Goal: Task Accomplishment & Management: Complete application form

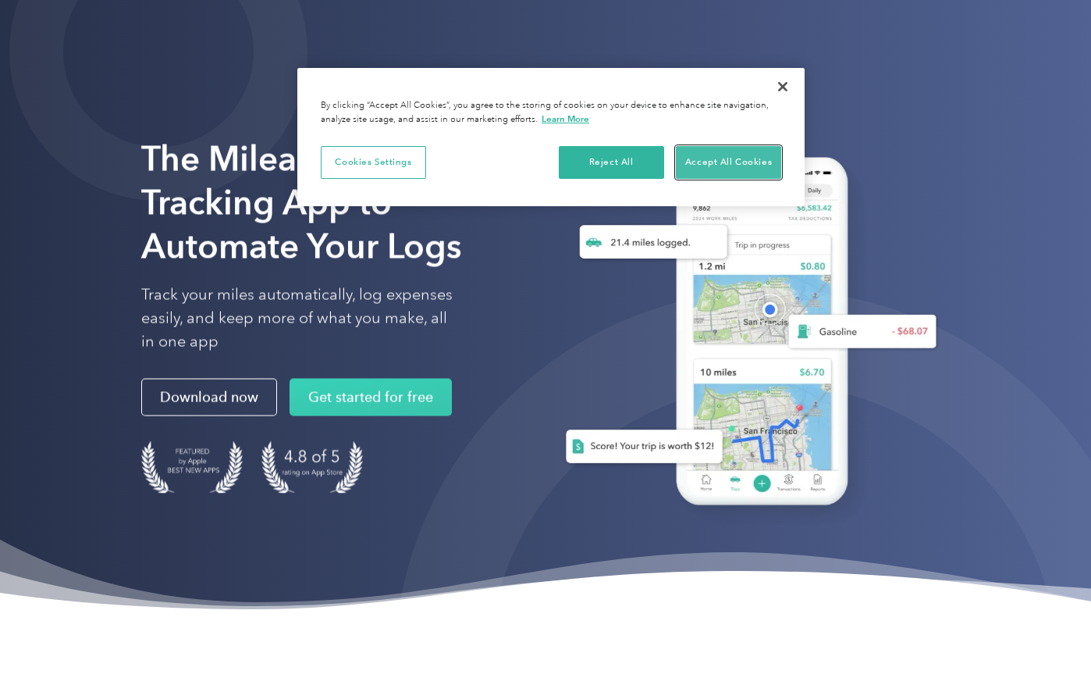
click at [725, 150] on button "Accept All Cookies" at bounding box center [728, 162] width 105 height 33
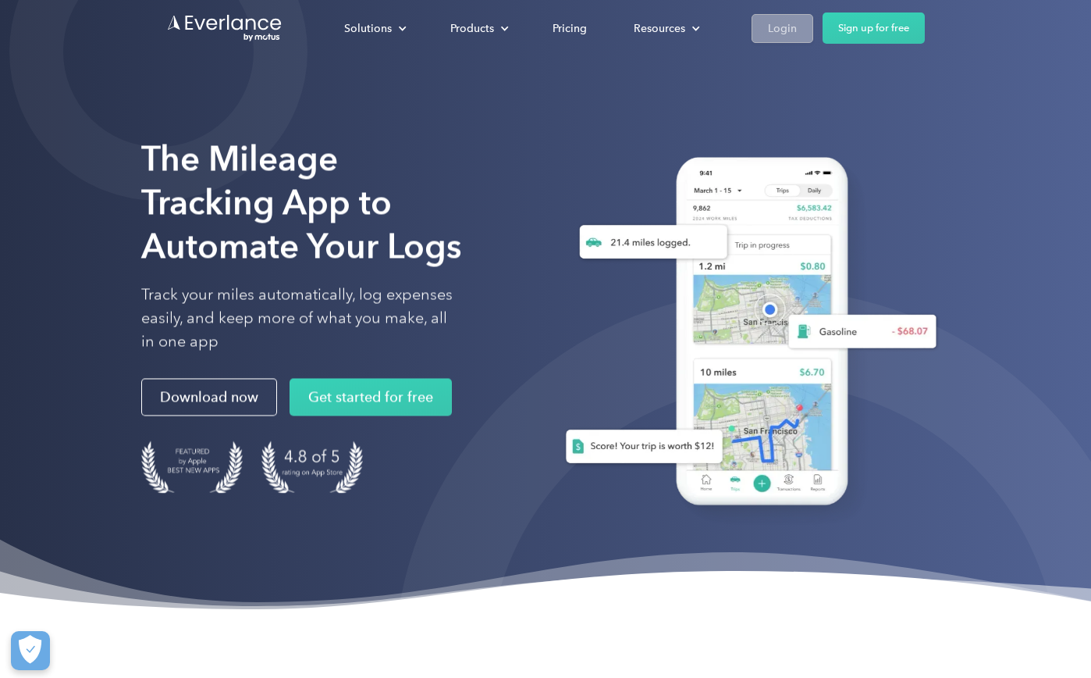
click at [769, 32] on div "Login" at bounding box center [782, 29] width 29 height 20
click at [881, 32] on link "Sign up for free" at bounding box center [874, 27] width 102 height 31
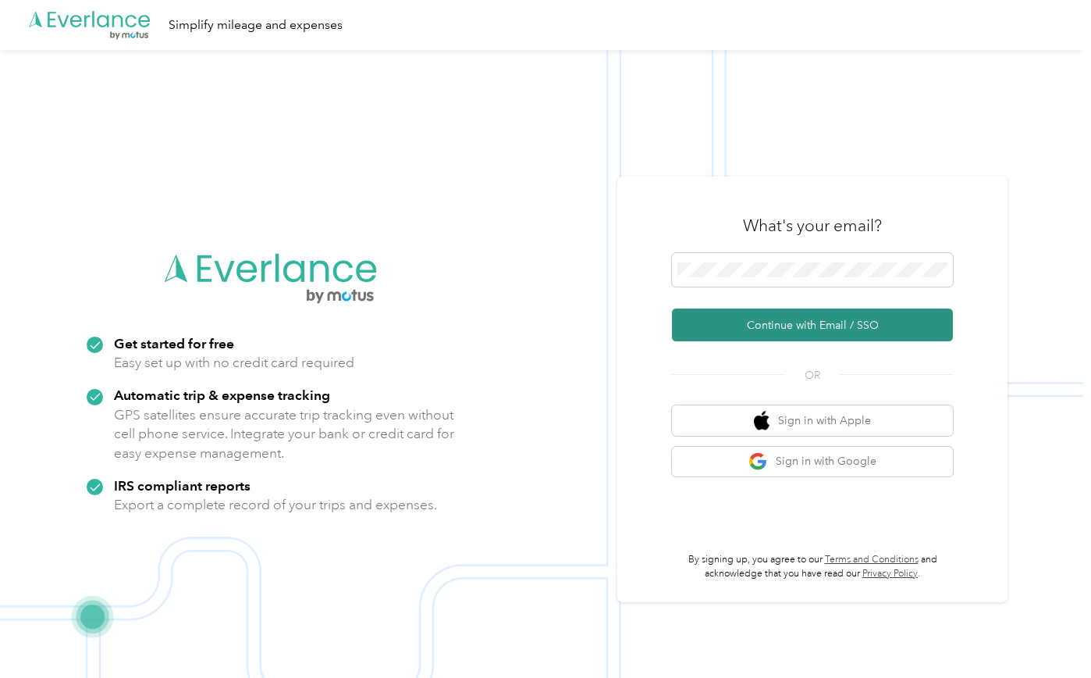
click at [745, 325] on button "Continue with Email / SSO" at bounding box center [812, 324] width 281 height 33
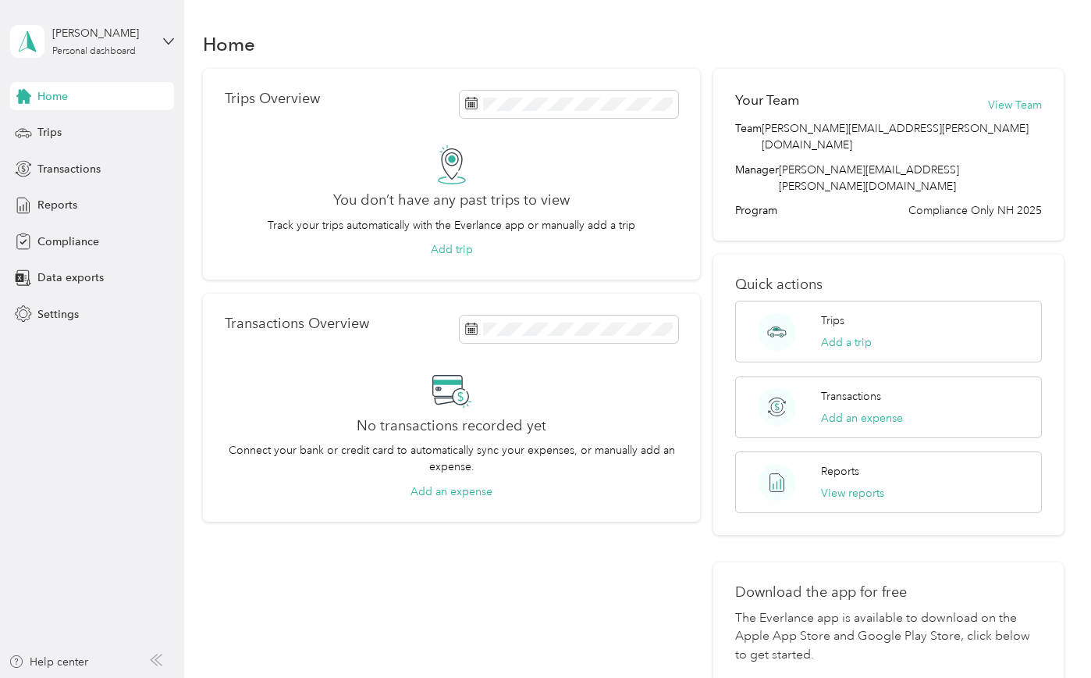
scroll to position [23, 0]
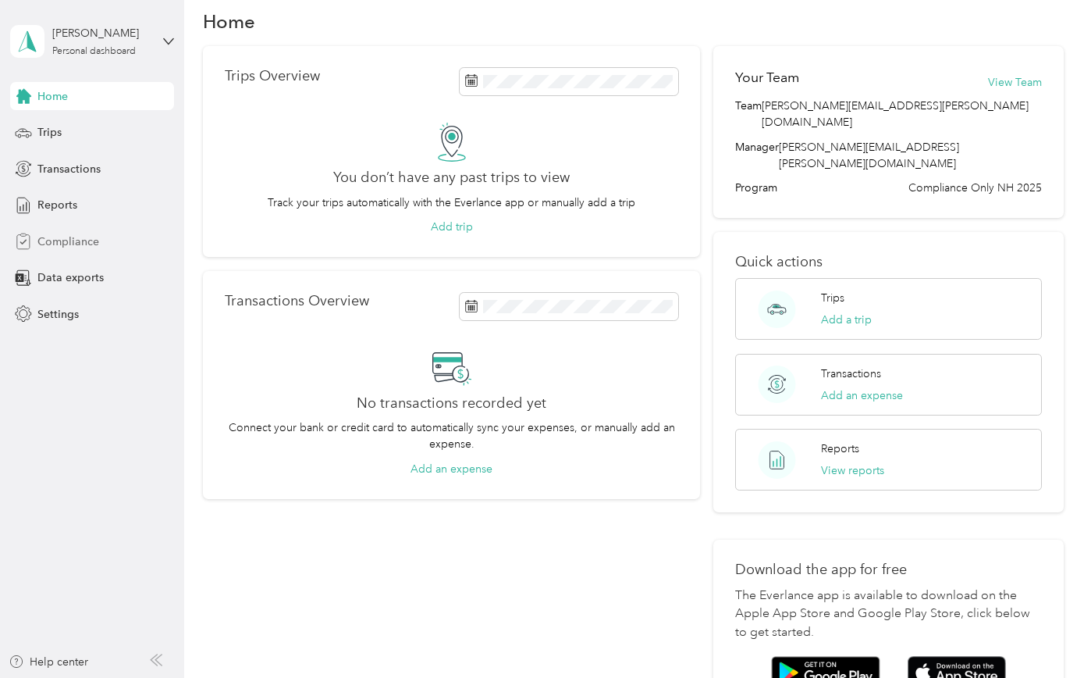
click at [62, 242] on span "Compliance" at bounding box center [68, 241] width 62 height 16
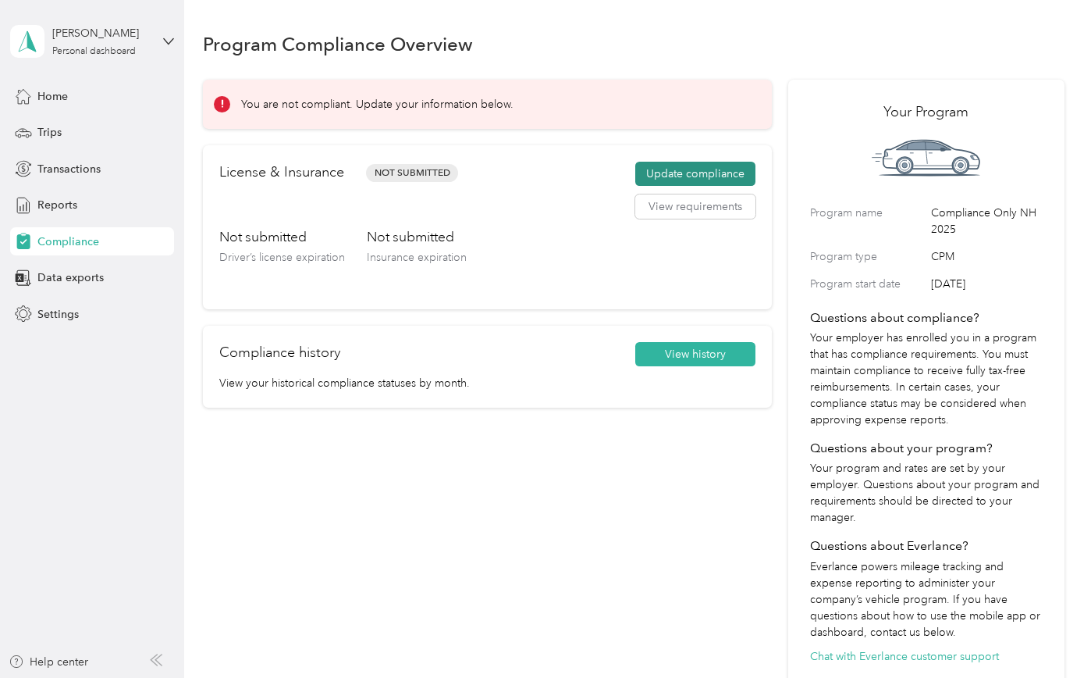
click at [700, 175] on button "Update compliance" at bounding box center [695, 174] width 120 height 25
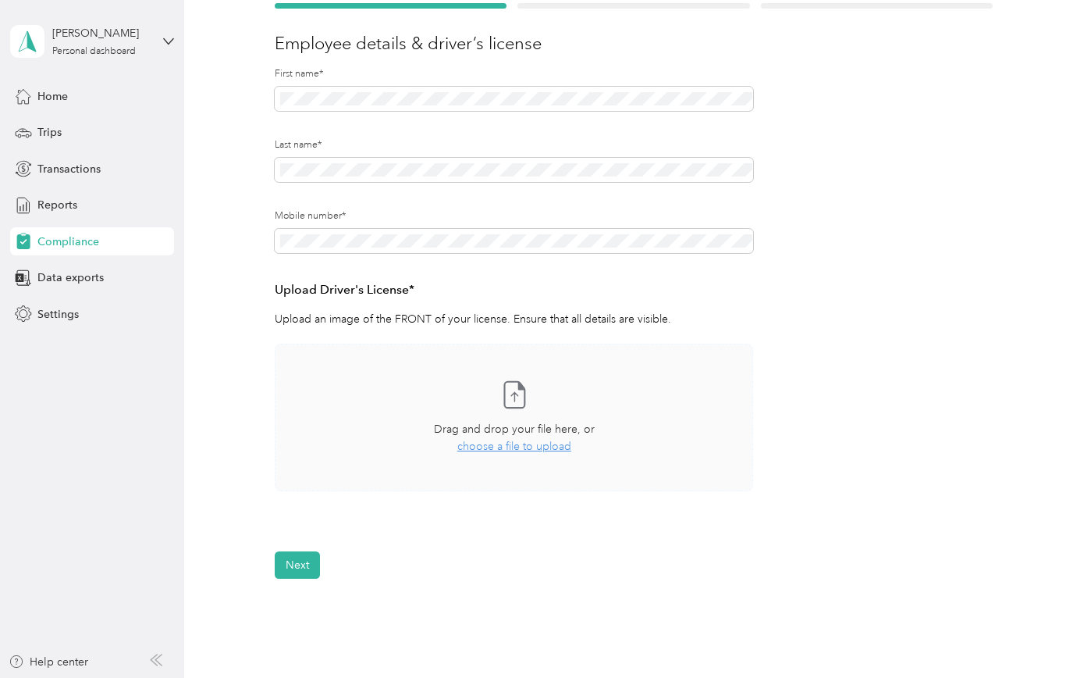
scroll to position [174, 0]
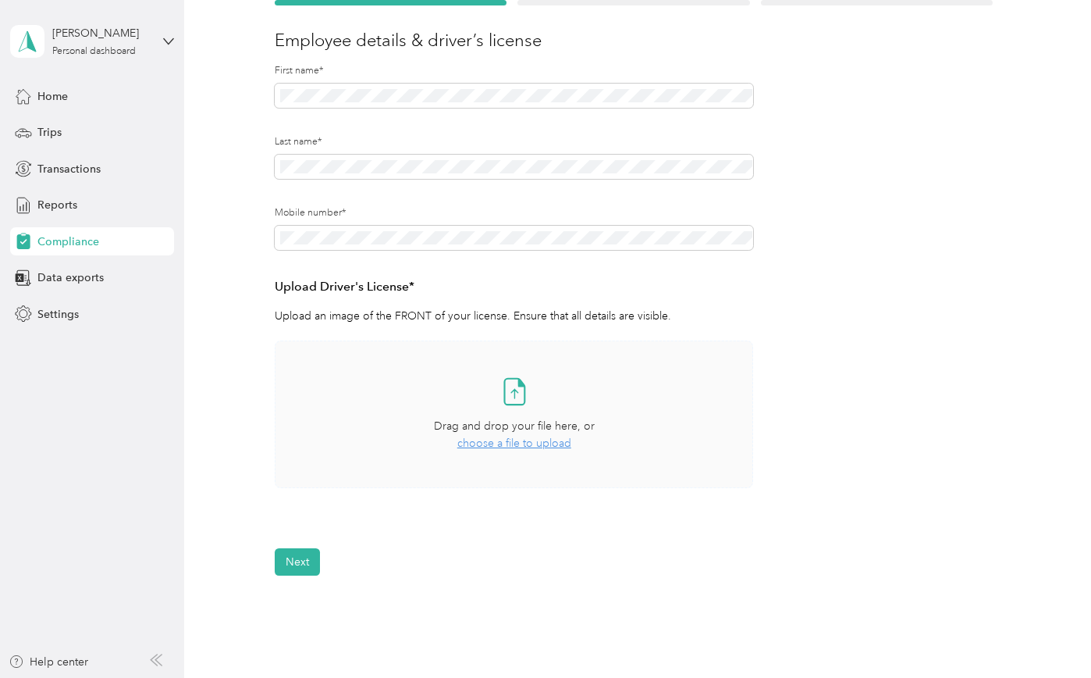
click at [562, 428] on span "Drag and drop your file here, or" at bounding box center [514, 425] width 161 height 13
click at [520, 429] on span "Drag and drop your file here, or" at bounding box center [514, 425] width 161 height 13
click at [527, 394] on icon at bounding box center [514, 390] width 31 height 31
click at [538, 446] on span "choose a file to upload" at bounding box center [514, 442] width 114 height 13
click at [516, 404] on icon at bounding box center [514, 390] width 31 height 31
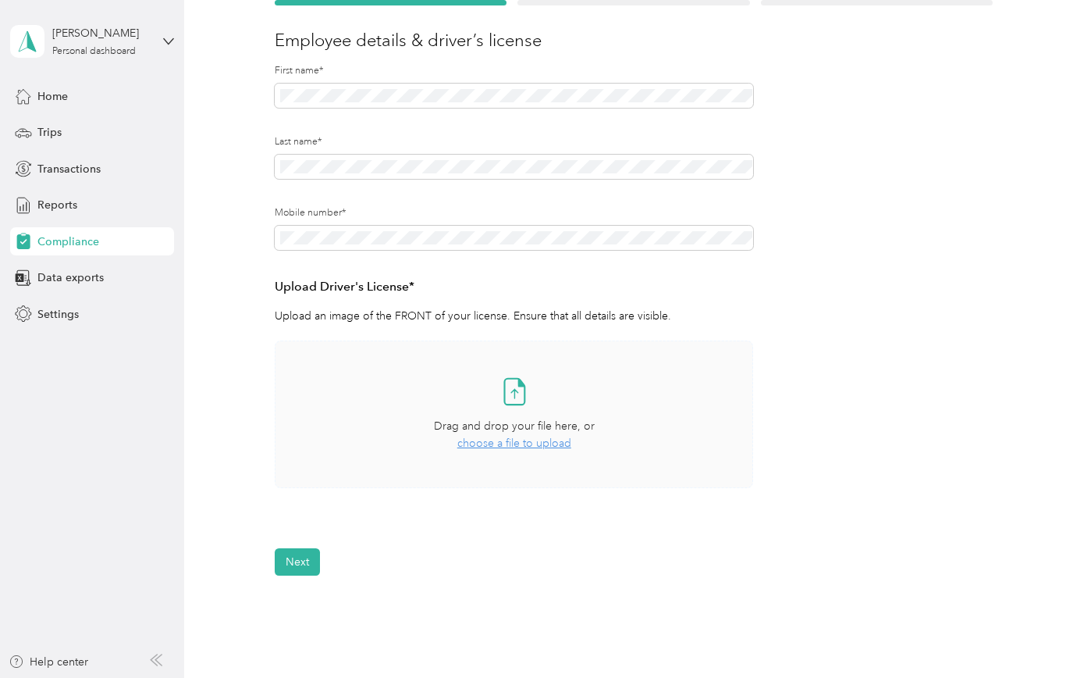
click at [511, 417] on div "Take a photo or choose a photo from your library Drag and drop your file here, …" at bounding box center [514, 414] width 452 height 121
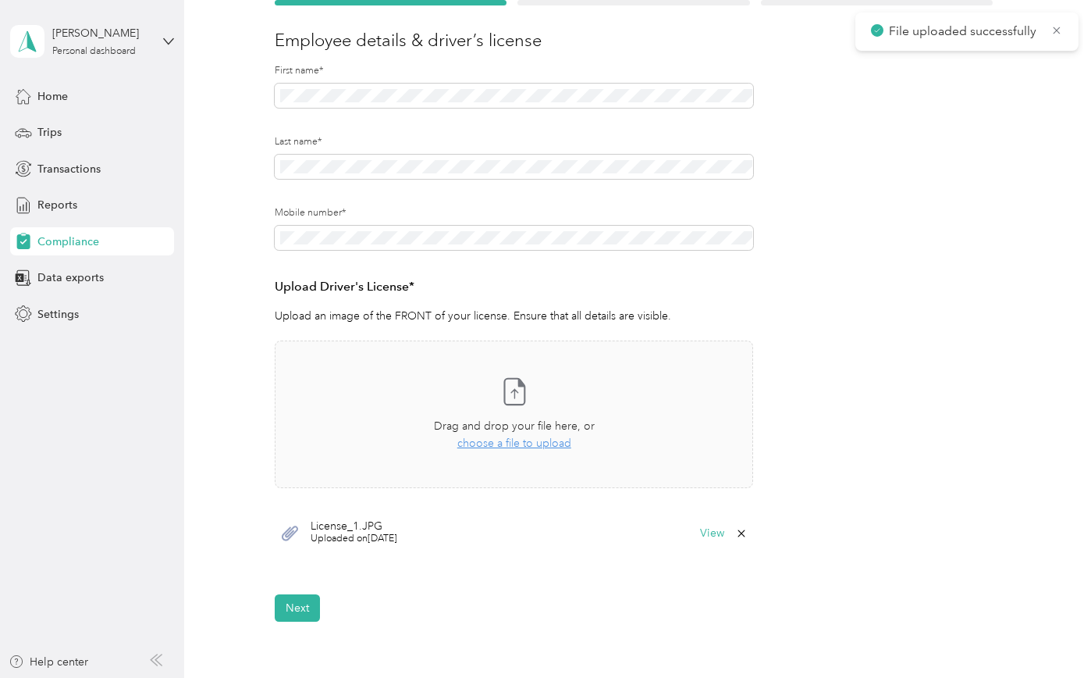
scroll to position [192, 0]
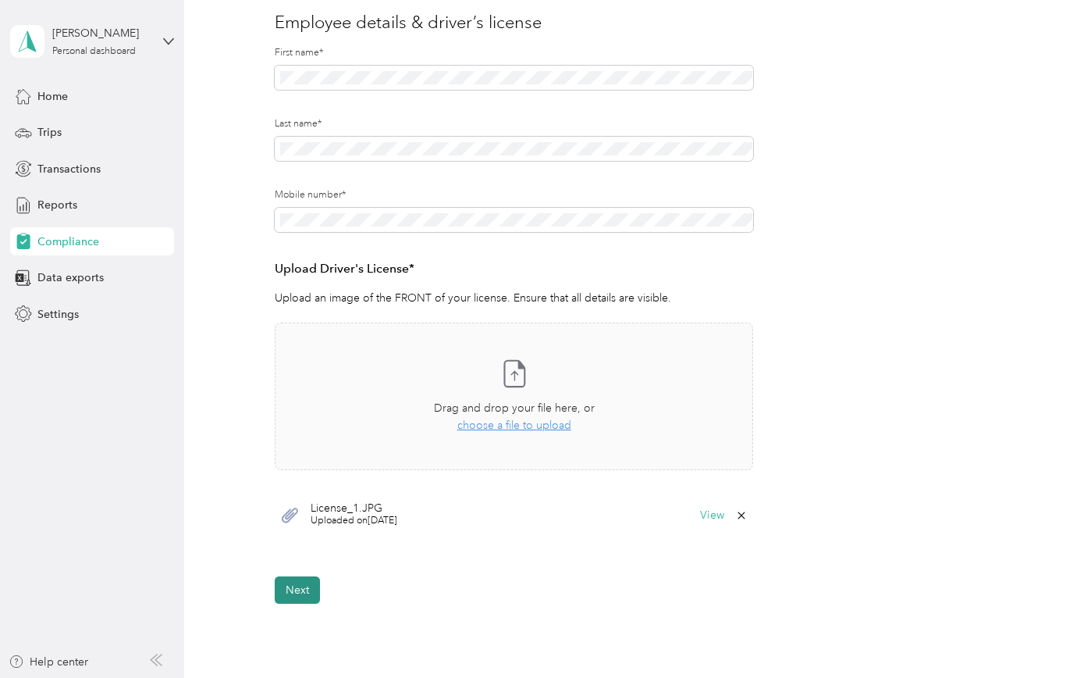
click at [304, 580] on button "Next" at bounding box center [297, 589] width 45 height 27
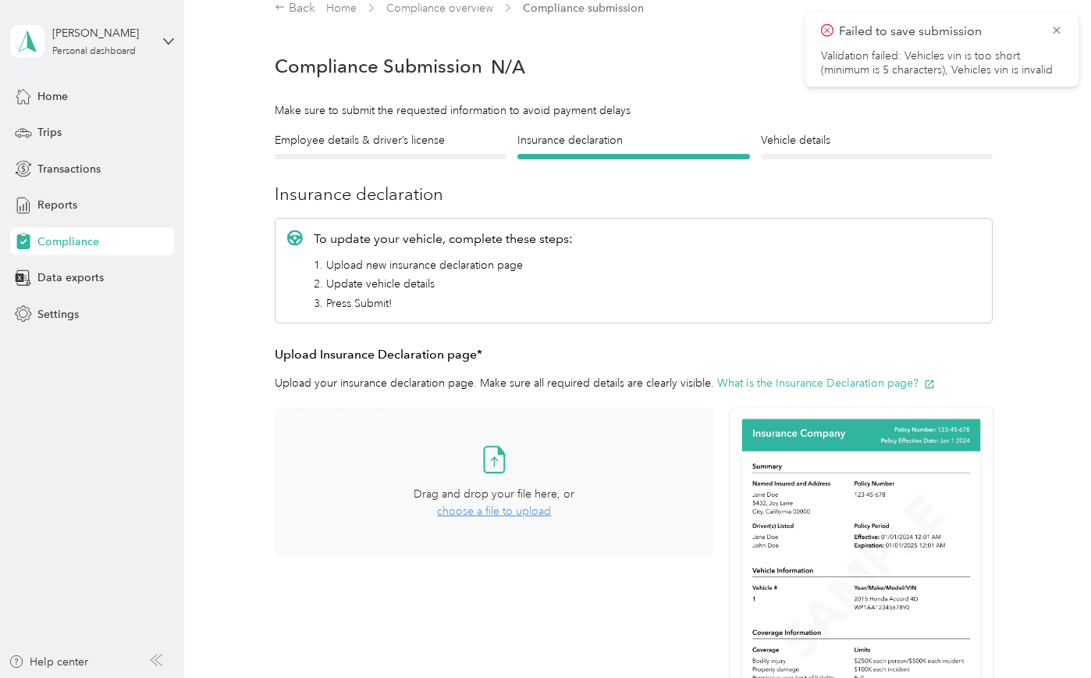
scroll to position [20, 0]
click at [527, 503] on div "Drag and drop your file here, or choose a file to upload" at bounding box center [494, 503] width 161 height 34
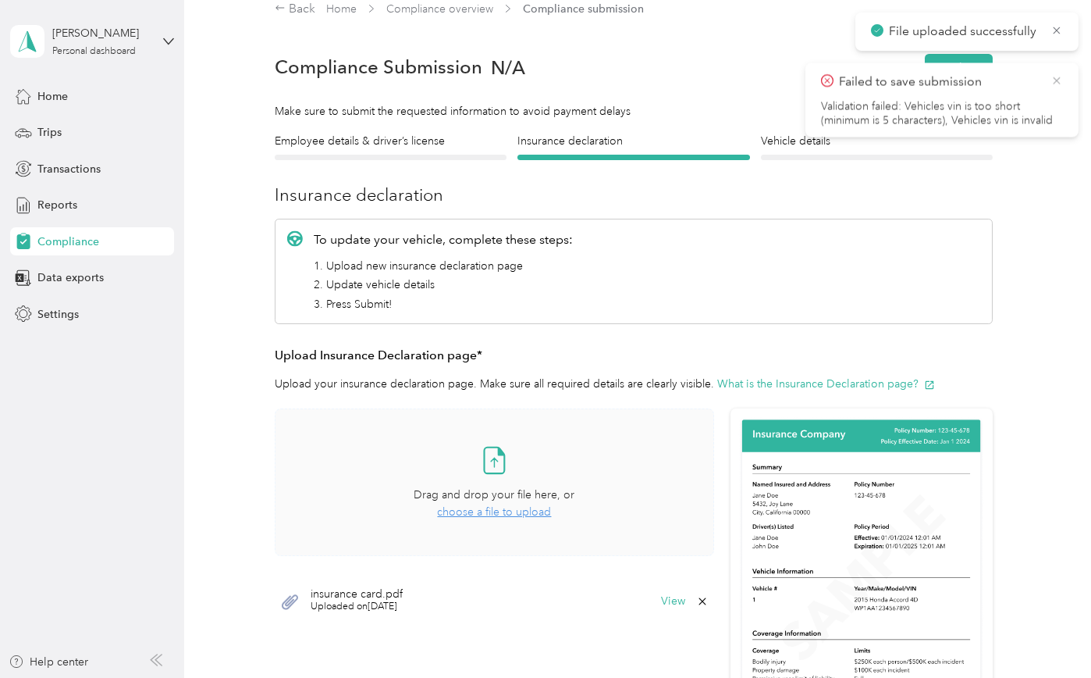
click at [1058, 79] on icon at bounding box center [1057, 80] width 12 height 14
click at [1062, 32] on icon at bounding box center [1057, 30] width 12 height 14
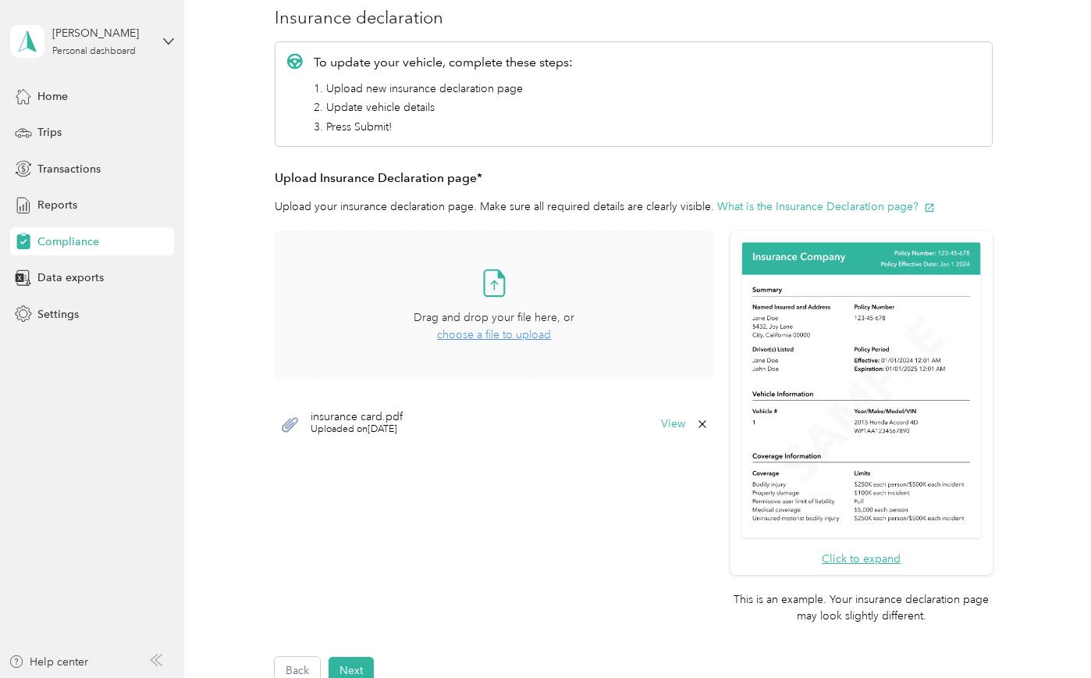
scroll to position [200, 0]
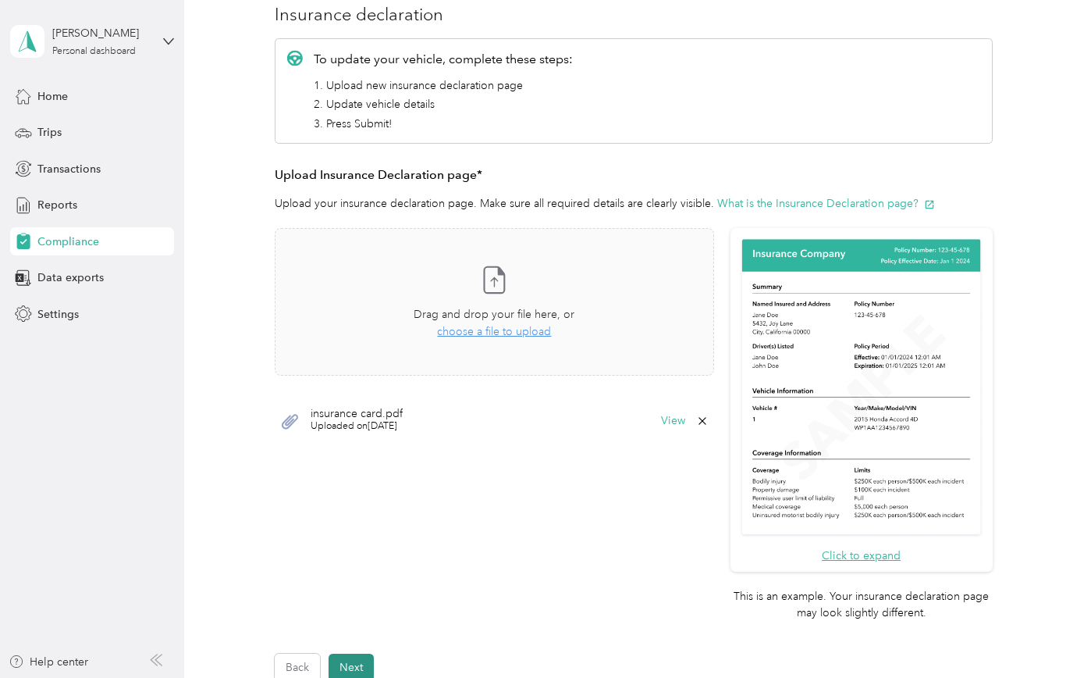
click at [365, 665] on button "Next" at bounding box center [351, 666] width 45 height 27
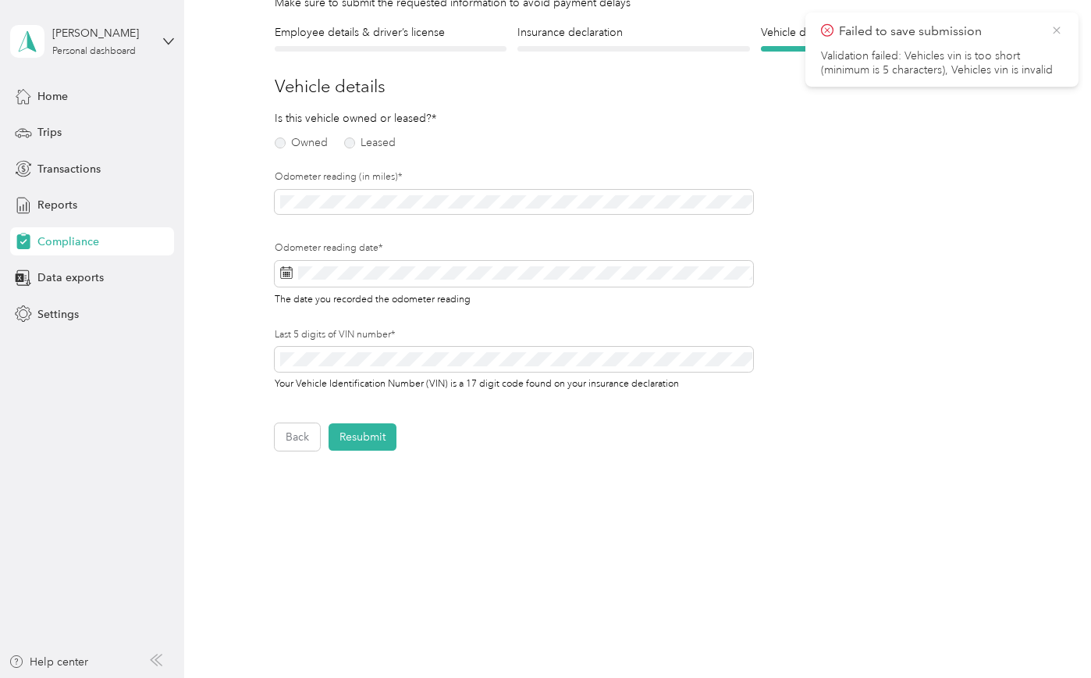
click at [1055, 30] on icon at bounding box center [1056, 30] width 7 height 7
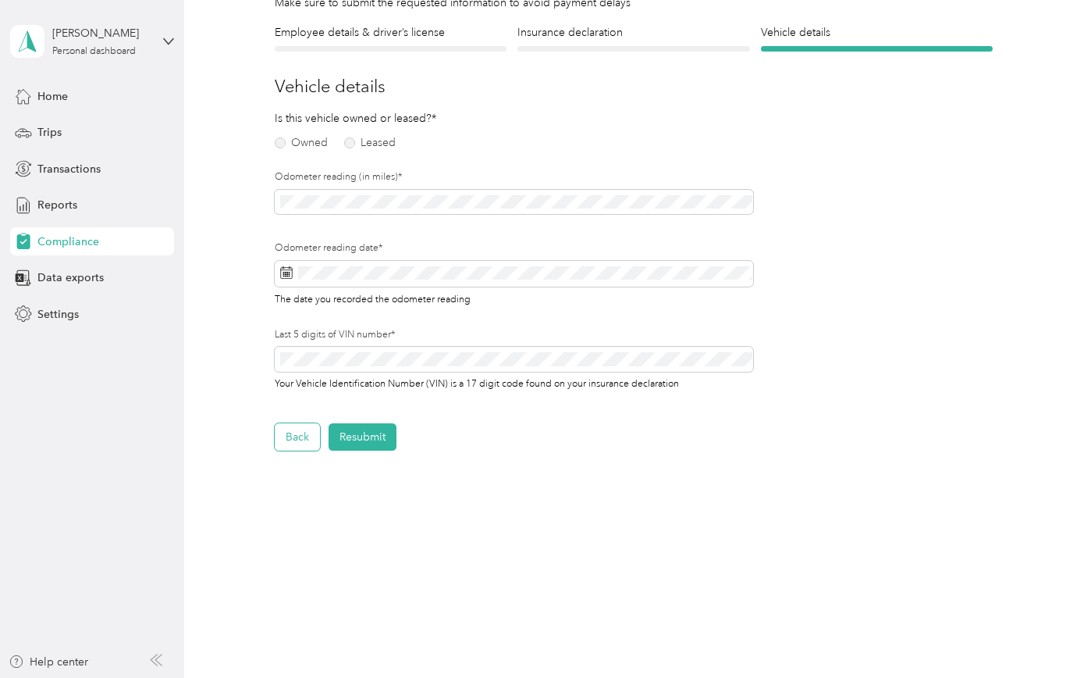
click at [300, 428] on button "Back" at bounding box center [297, 436] width 45 height 27
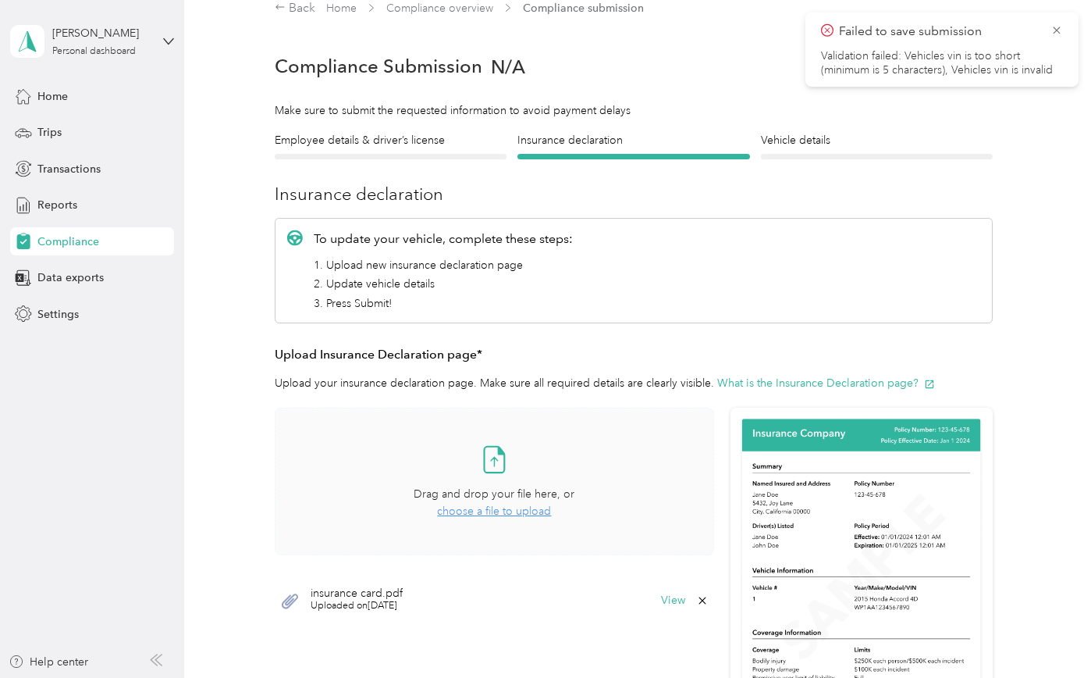
scroll to position [20, 0]
click at [355, 613] on span "Uploaded on [DATE]" at bounding box center [357, 606] width 92 height 14
click at [681, 607] on button "View" at bounding box center [673, 601] width 24 height 11
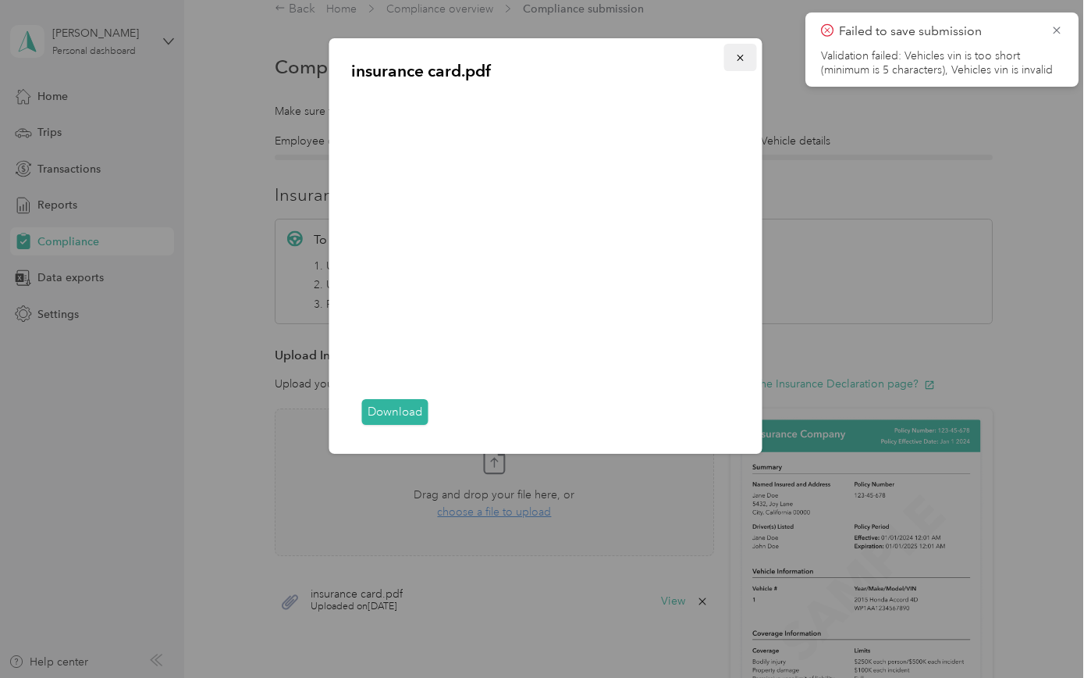
click at [739, 59] on icon "button" at bounding box center [740, 57] width 11 height 11
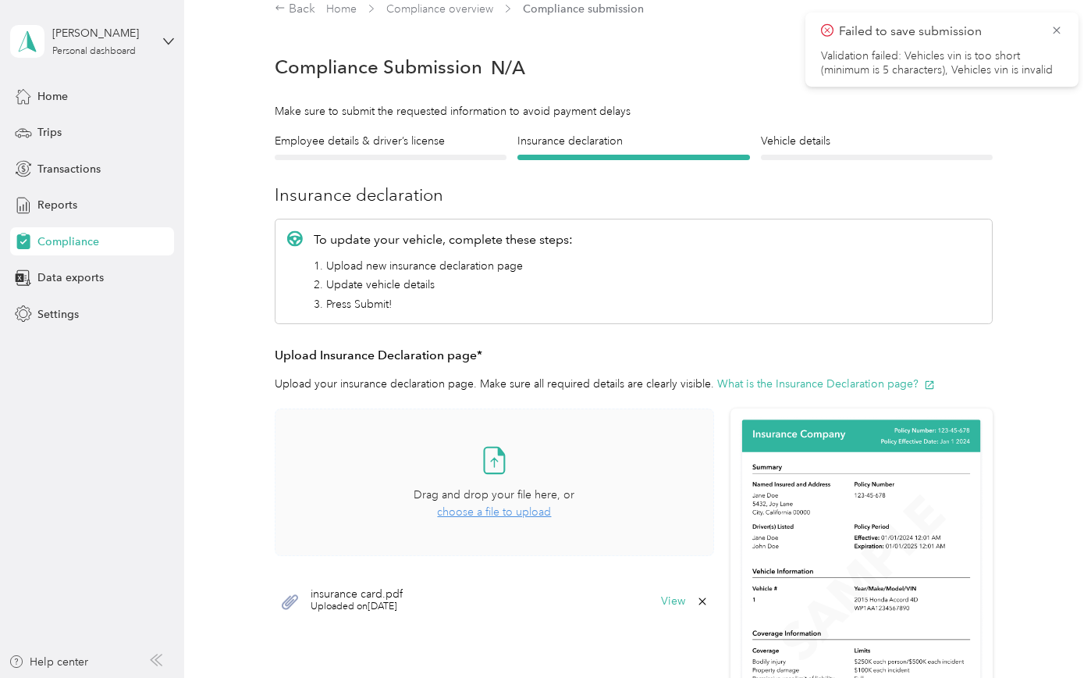
click at [500, 510] on span "choose a file to upload" at bounding box center [494, 511] width 114 height 13
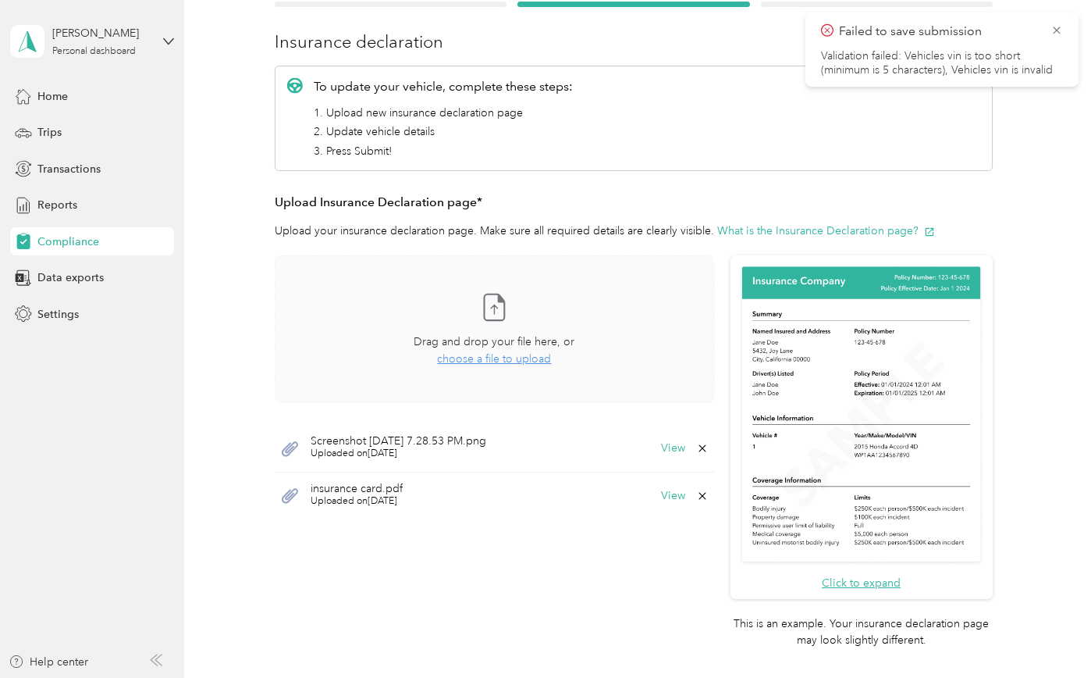
scroll to position [184, 0]
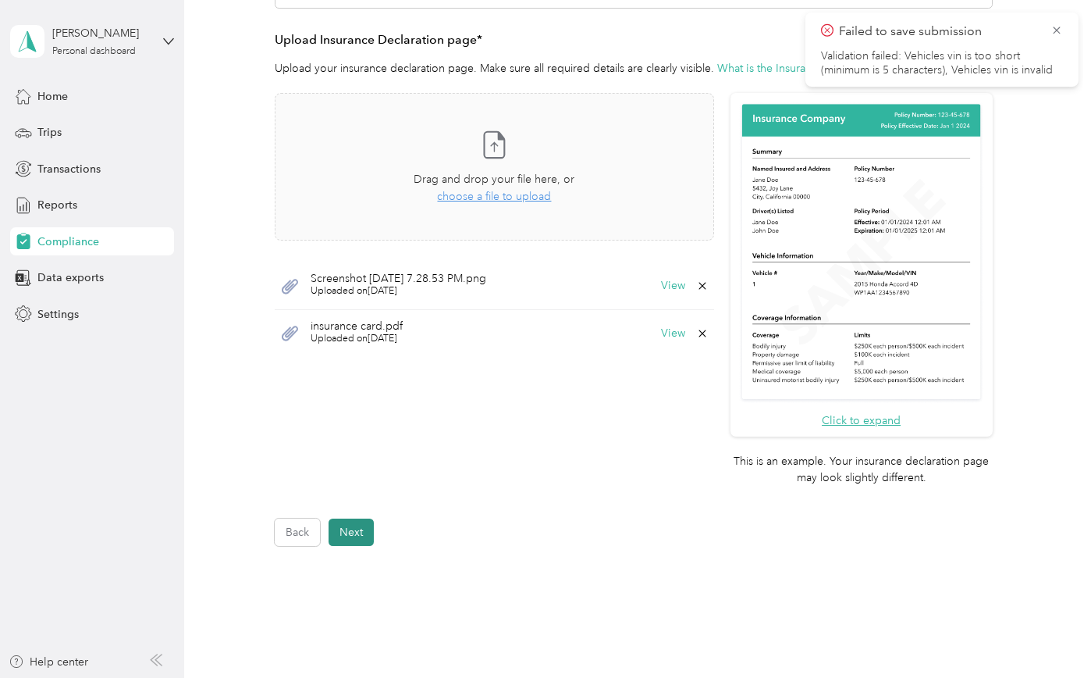
click at [360, 534] on button "Next" at bounding box center [351, 531] width 45 height 27
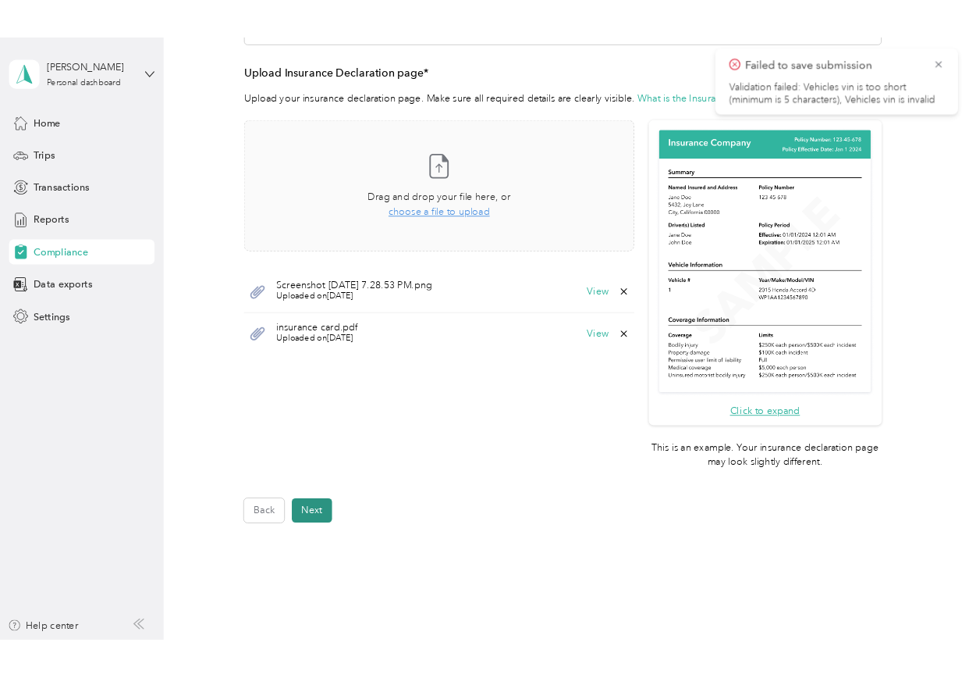
scroll to position [129, 0]
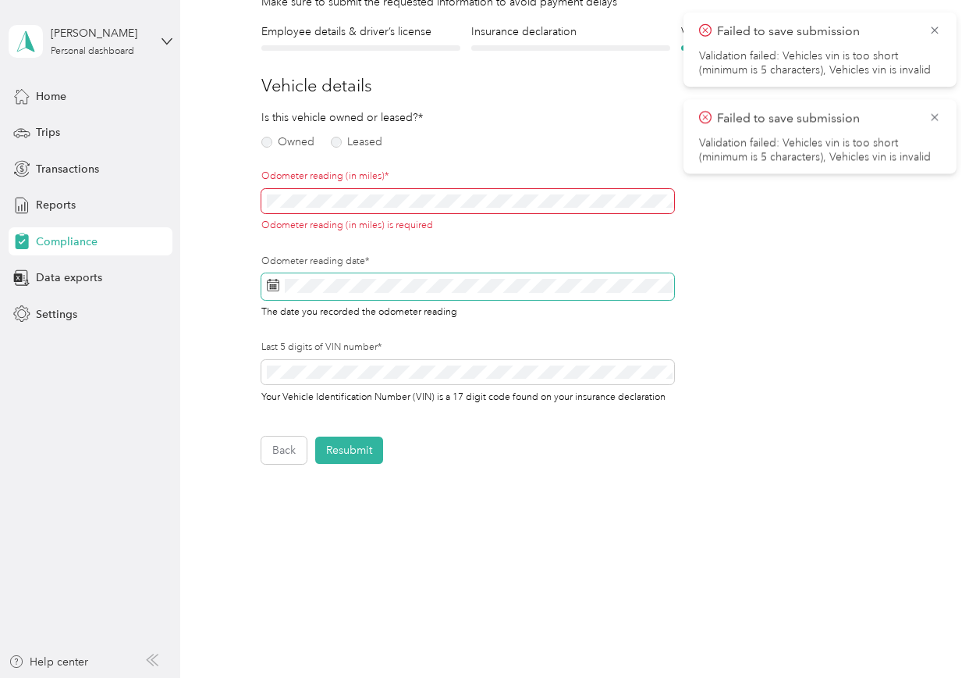
click at [271, 286] on icon at bounding box center [273, 285] width 12 height 12
click at [282, 290] on span at bounding box center [467, 286] width 413 height 27
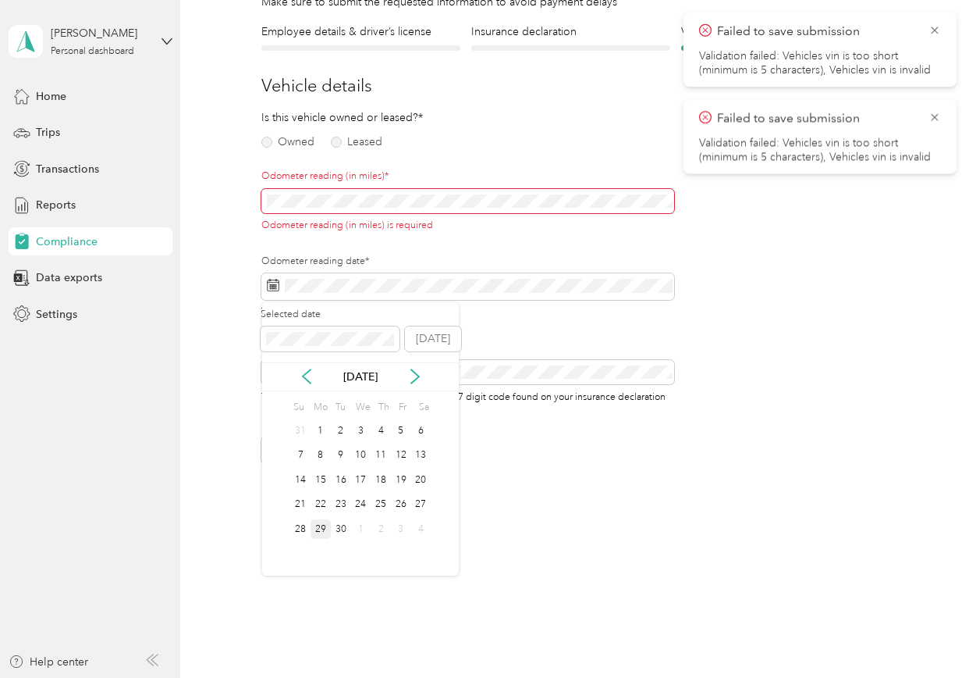
click at [323, 529] on div "29" at bounding box center [321, 529] width 20 height 20
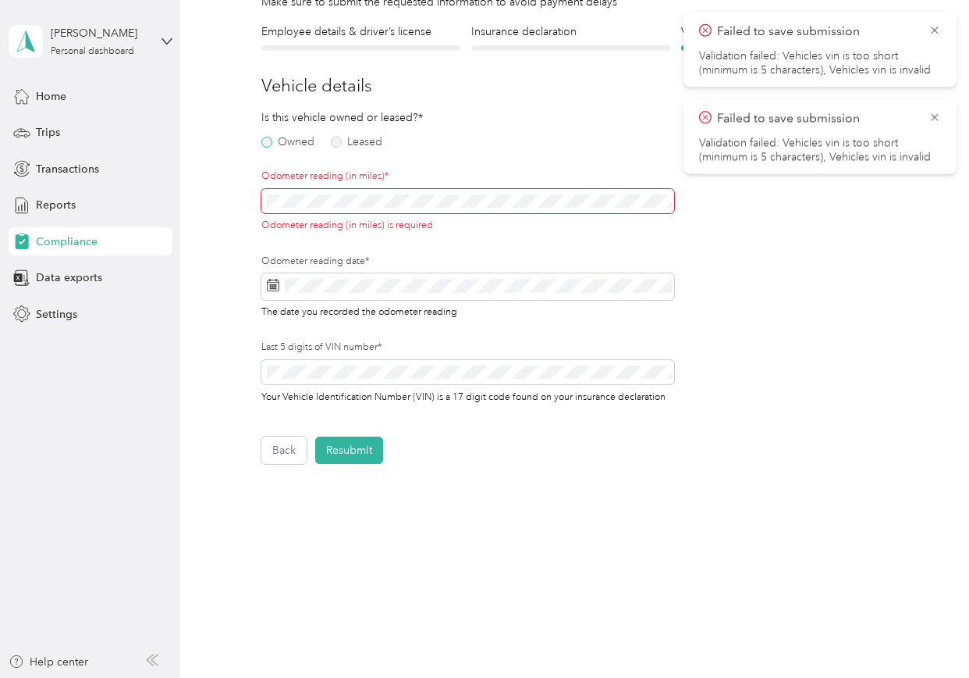
click at [269, 145] on label "Owned" at bounding box center [287, 142] width 53 height 11
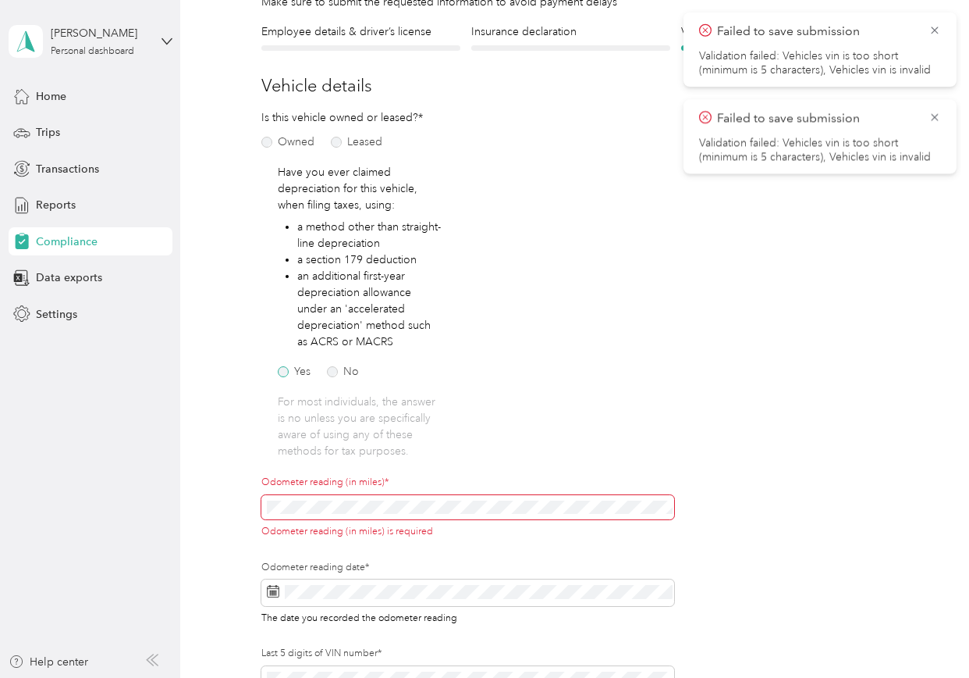
click at [289, 373] on label "Yes" at bounding box center [294, 371] width 33 height 11
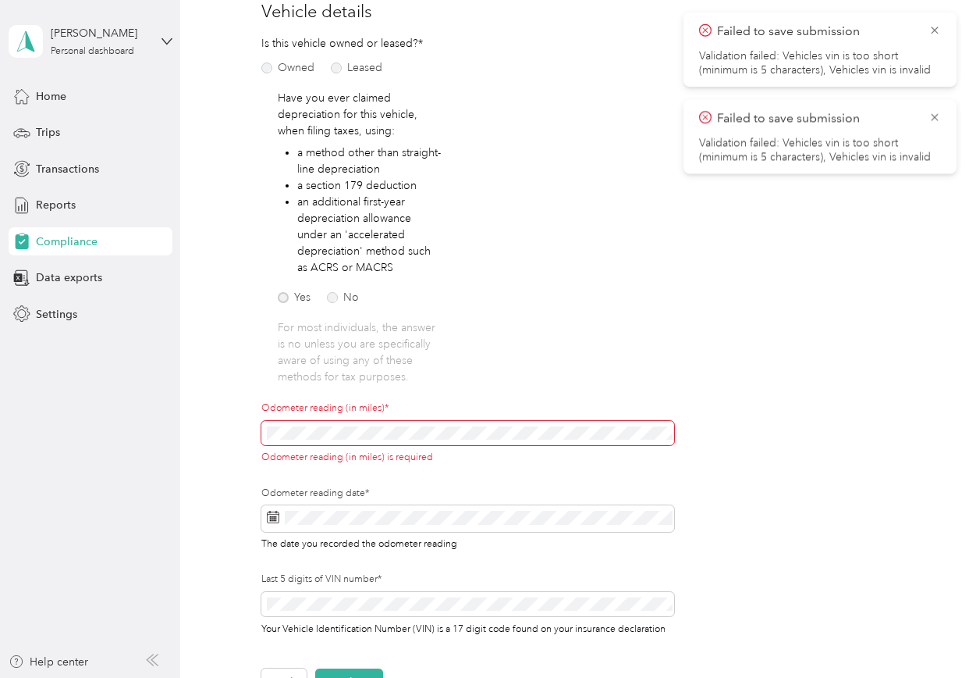
scroll to position [208, 0]
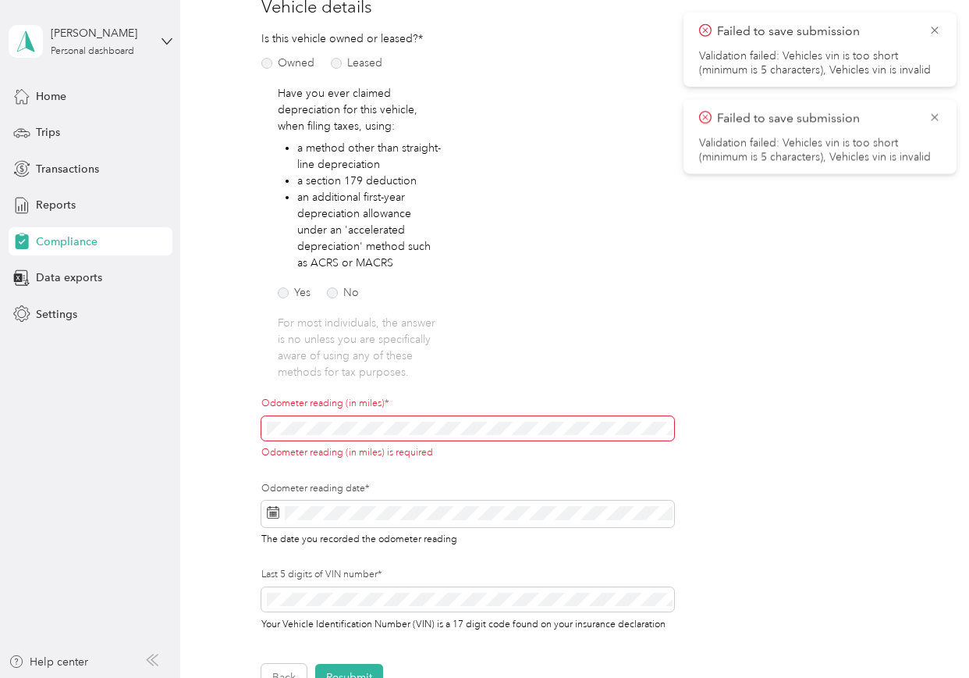
click at [276, 422] on span at bounding box center [467, 428] width 413 height 25
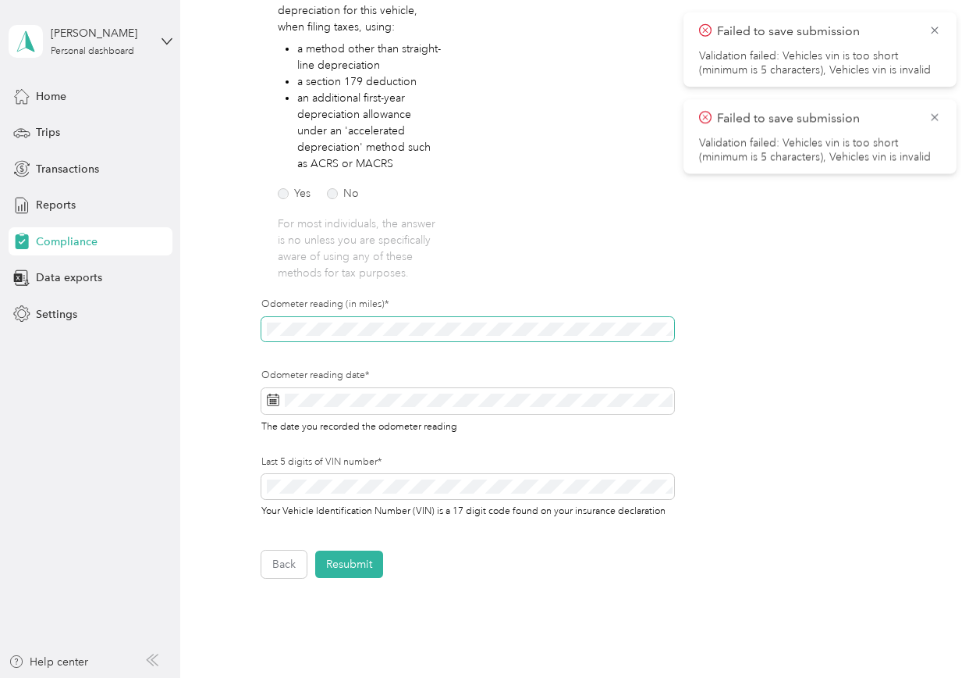
scroll to position [322, 0]
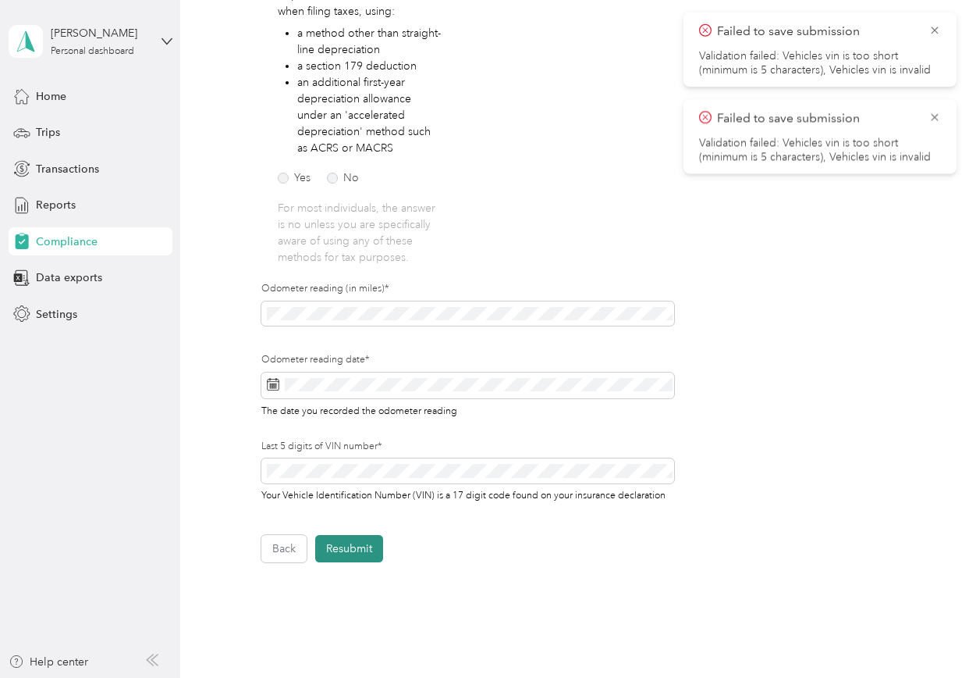
click at [353, 552] on button "Resubmit" at bounding box center [349, 548] width 68 height 27
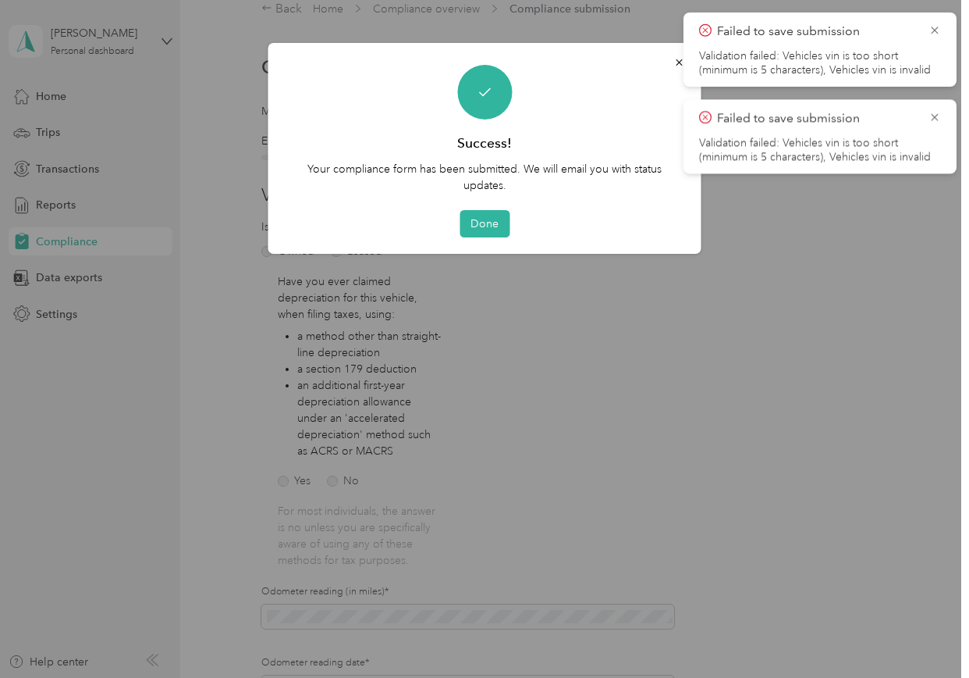
scroll to position [20, 0]
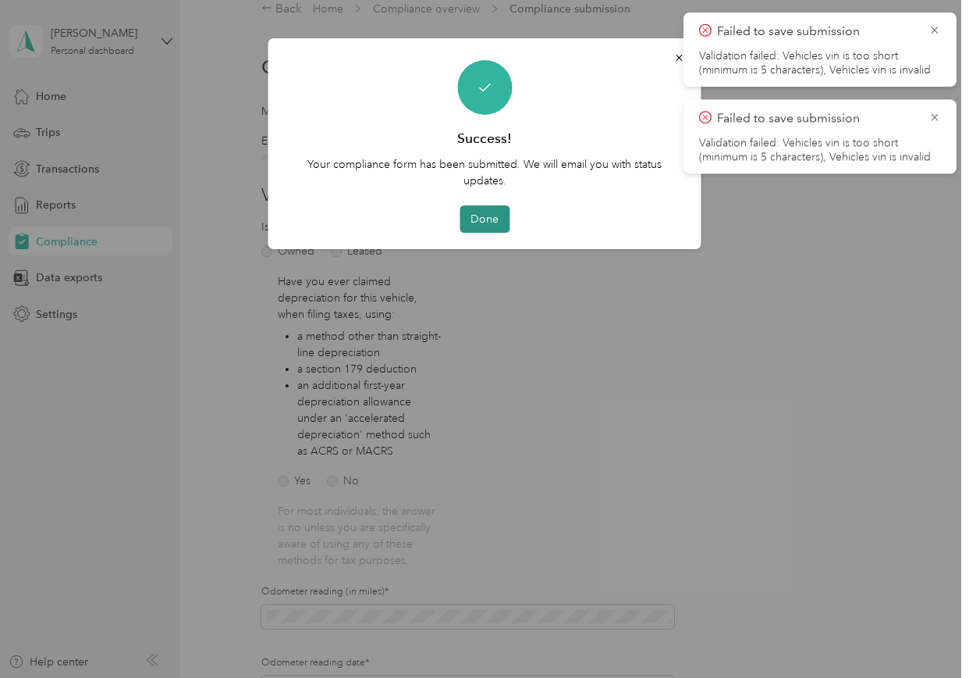
click at [479, 225] on button "Done" at bounding box center [485, 218] width 50 height 27
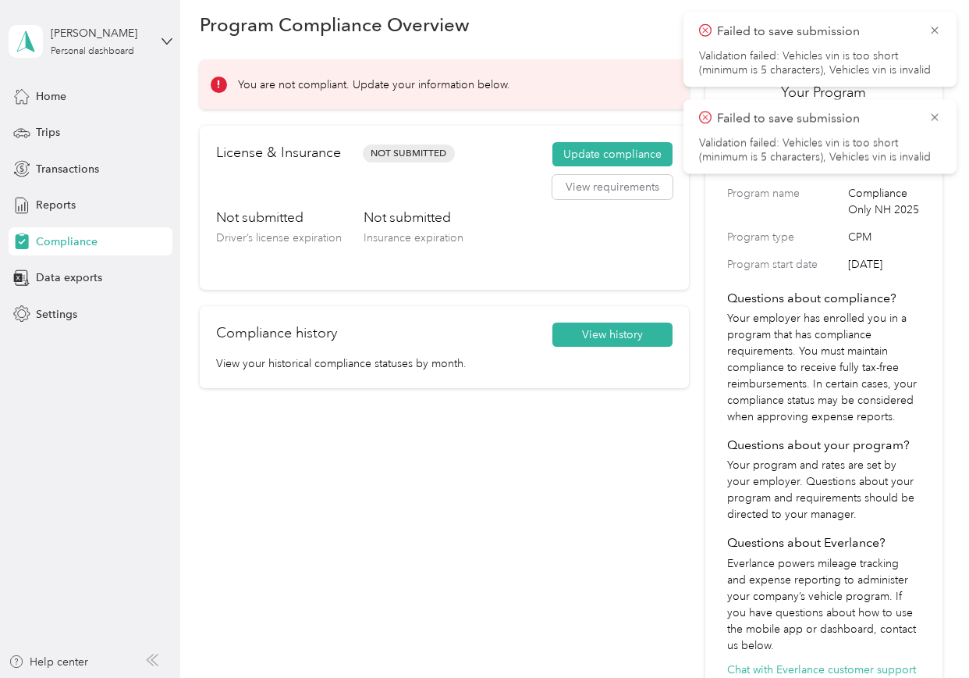
scroll to position [20, 0]
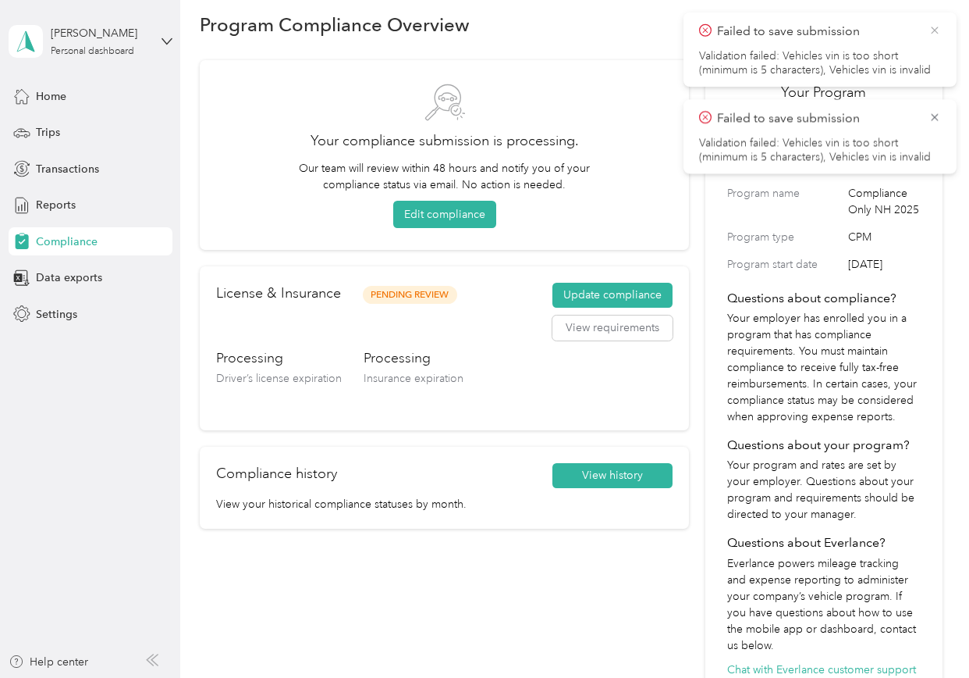
click at [941, 24] on icon at bounding box center [935, 30] width 12 height 14
click at [938, 34] on icon at bounding box center [935, 30] width 12 height 14
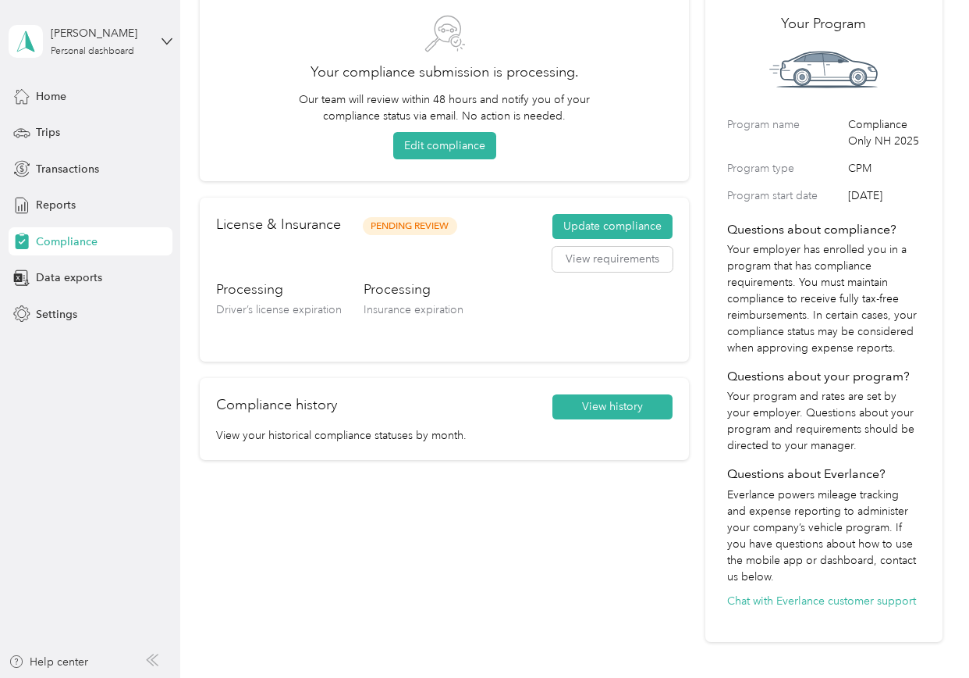
scroll to position [0, 0]
